Goal: Communication & Community: Share content

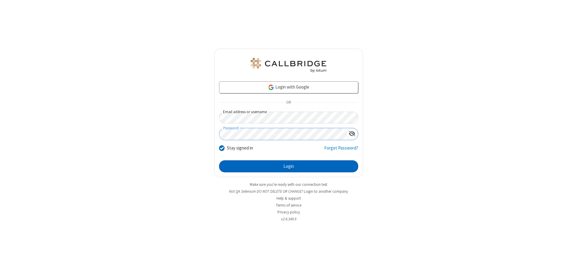
click at [289, 167] on button "Login" at bounding box center [288, 167] width 139 height 12
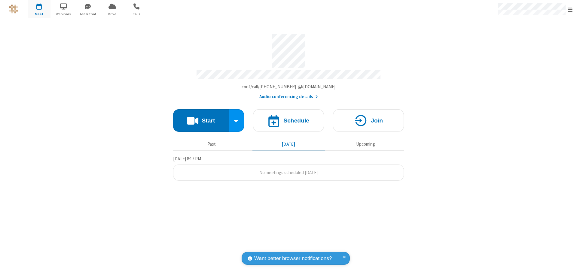
click at [201, 118] on button "Start" at bounding box center [201, 120] width 56 height 23
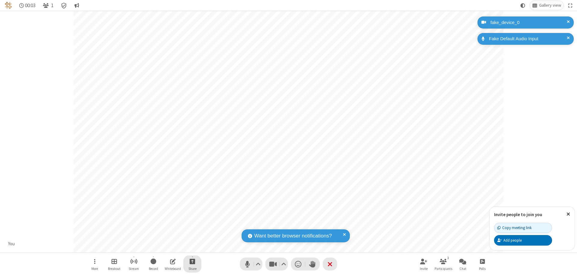
click at [192, 262] on span "Start sharing" at bounding box center [193, 262] width 6 height 8
click at [192, 225] on span "Share additional camera" at bounding box center [196, 226] width 44 height 5
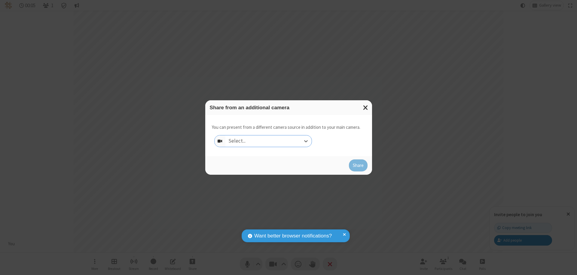
click at [268, 141] on div "Select..." at bounding box center [268, 141] width 86 height 11
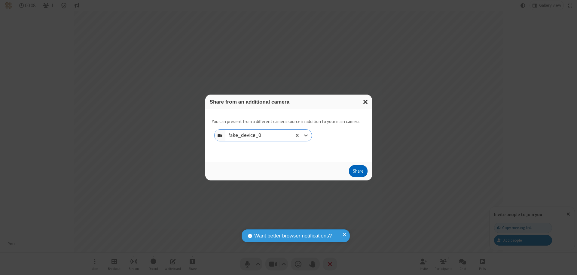
click at [358, 173] on button "Share" at bounding box center [358, 171] width 19 height 12
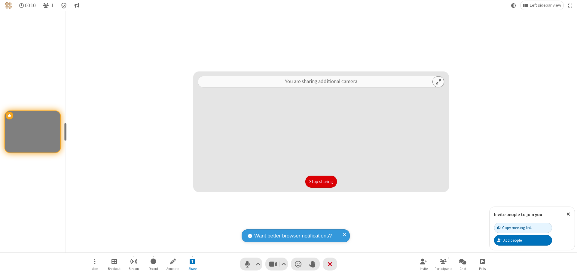
click at [321, 182] on button "Stop sharing" at bounding box center [321, 182] width 32 height 12
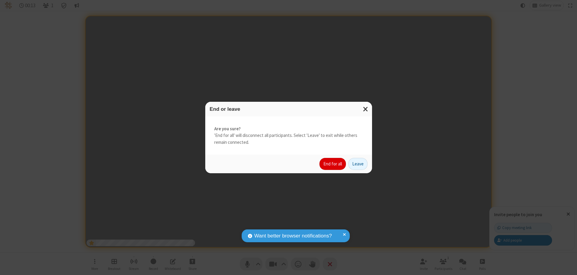
click at [333, 164] on button "End for all" at bounding box center [333, 164] width 26 height 12
